Goal: Information Seeking & Learning: Learn about a topic

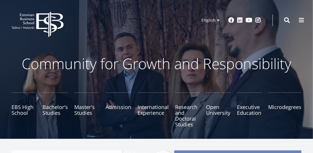
click at [3, 67] on div "Community for Growth and Responsibility EBS High School Bachelor's Studies Mast…" at bounding box center [156, 89] width 313 height 75
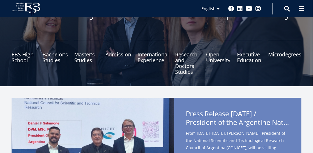
scroll to position [52, 0]
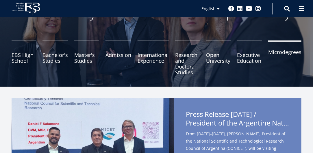
click at [290, 53] on link "Microdegrees" at bounding box center [284, 57] width 33 height 35
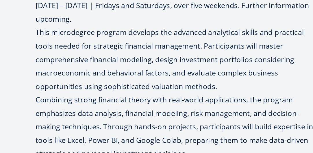
scroll to position [1503, 0]
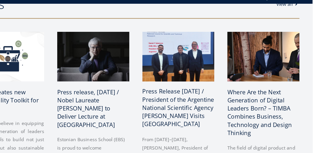
scroll to position [261, 0]
